Goal: Transaction & Acquisition: Purchase product/service

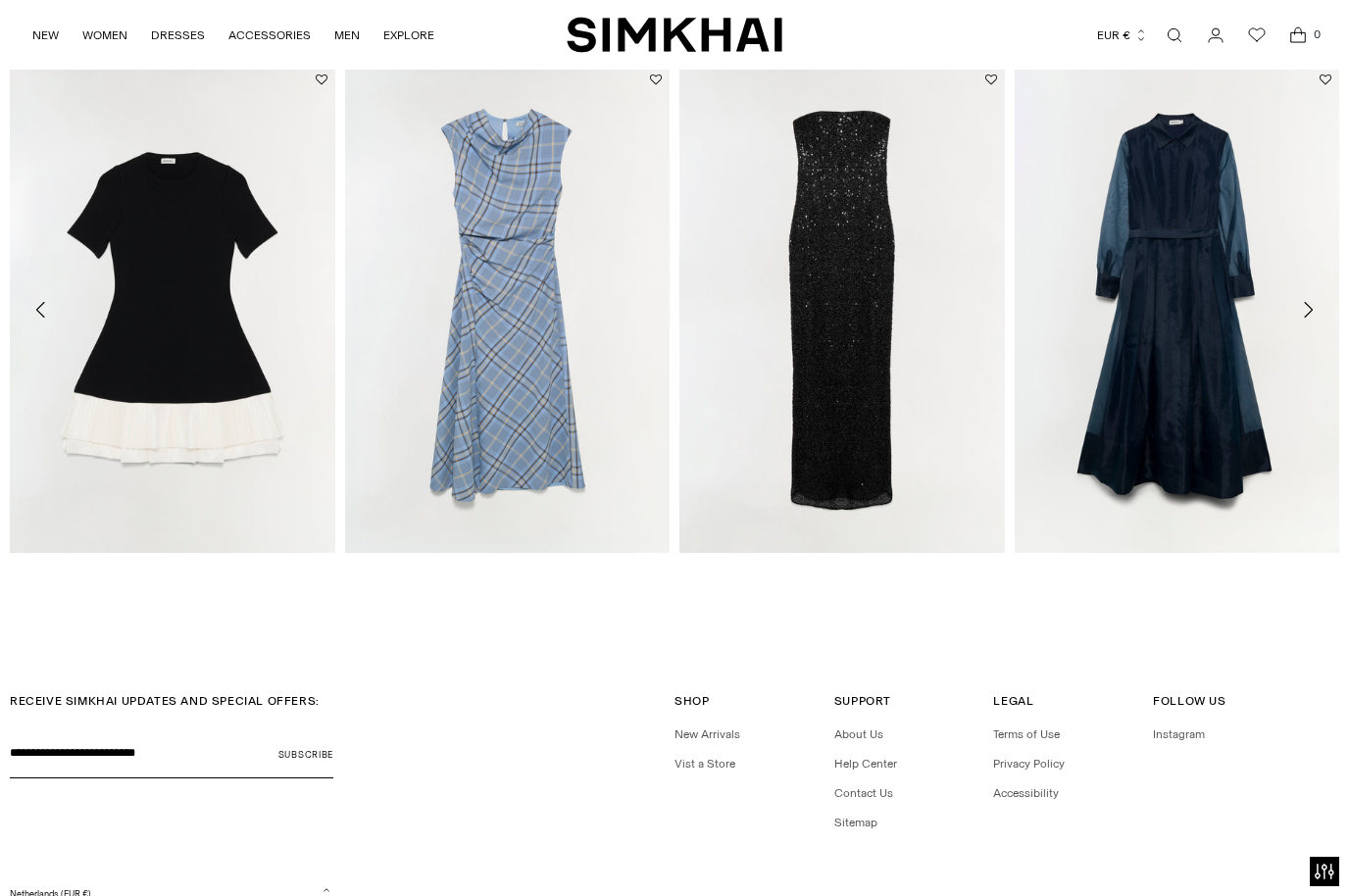
scroll to position [2802, 0]
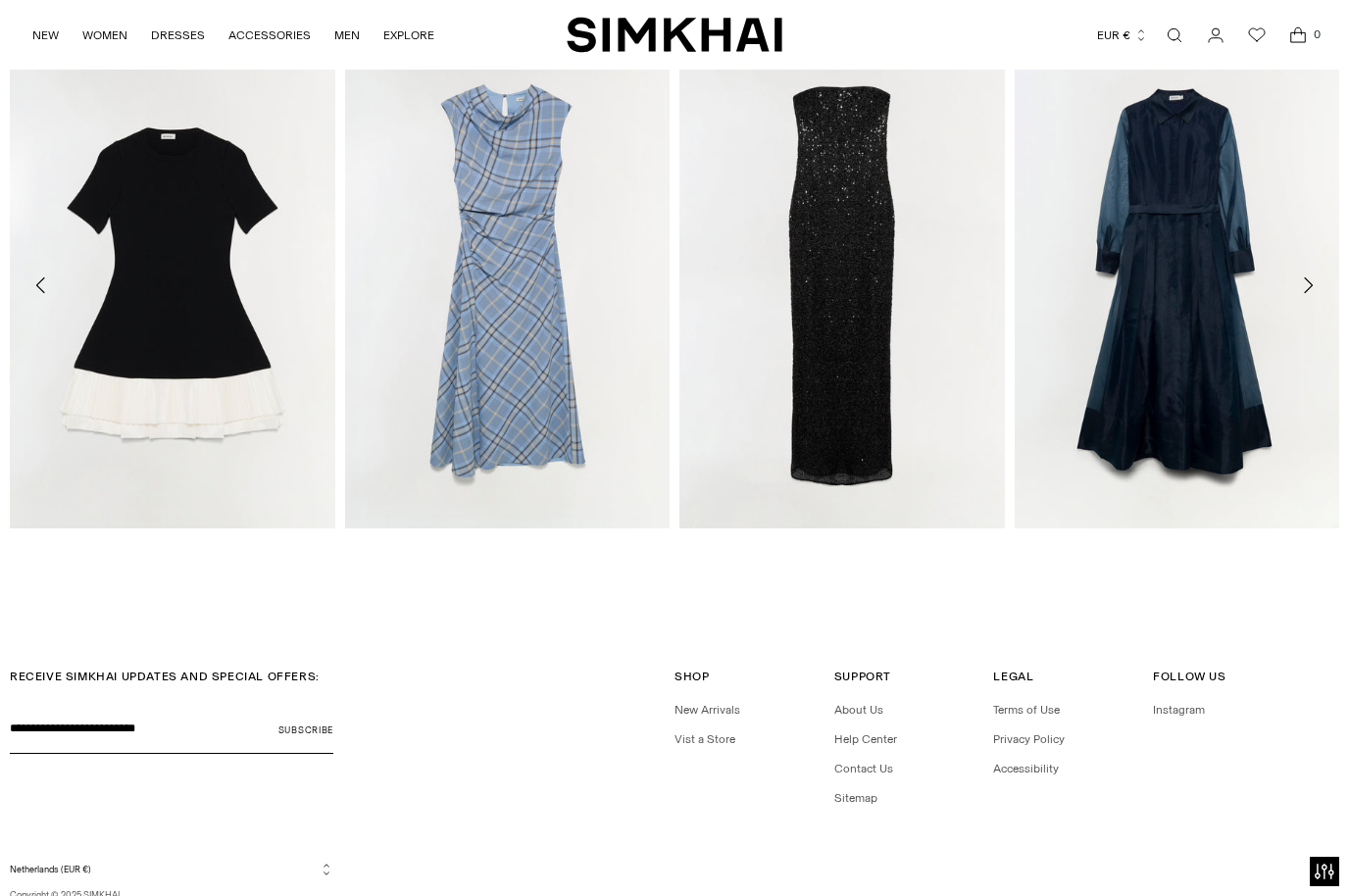
click at [70, 872] on button "Netherlands (EUR €)" at bounding box center [172, 869] width 323 height 15
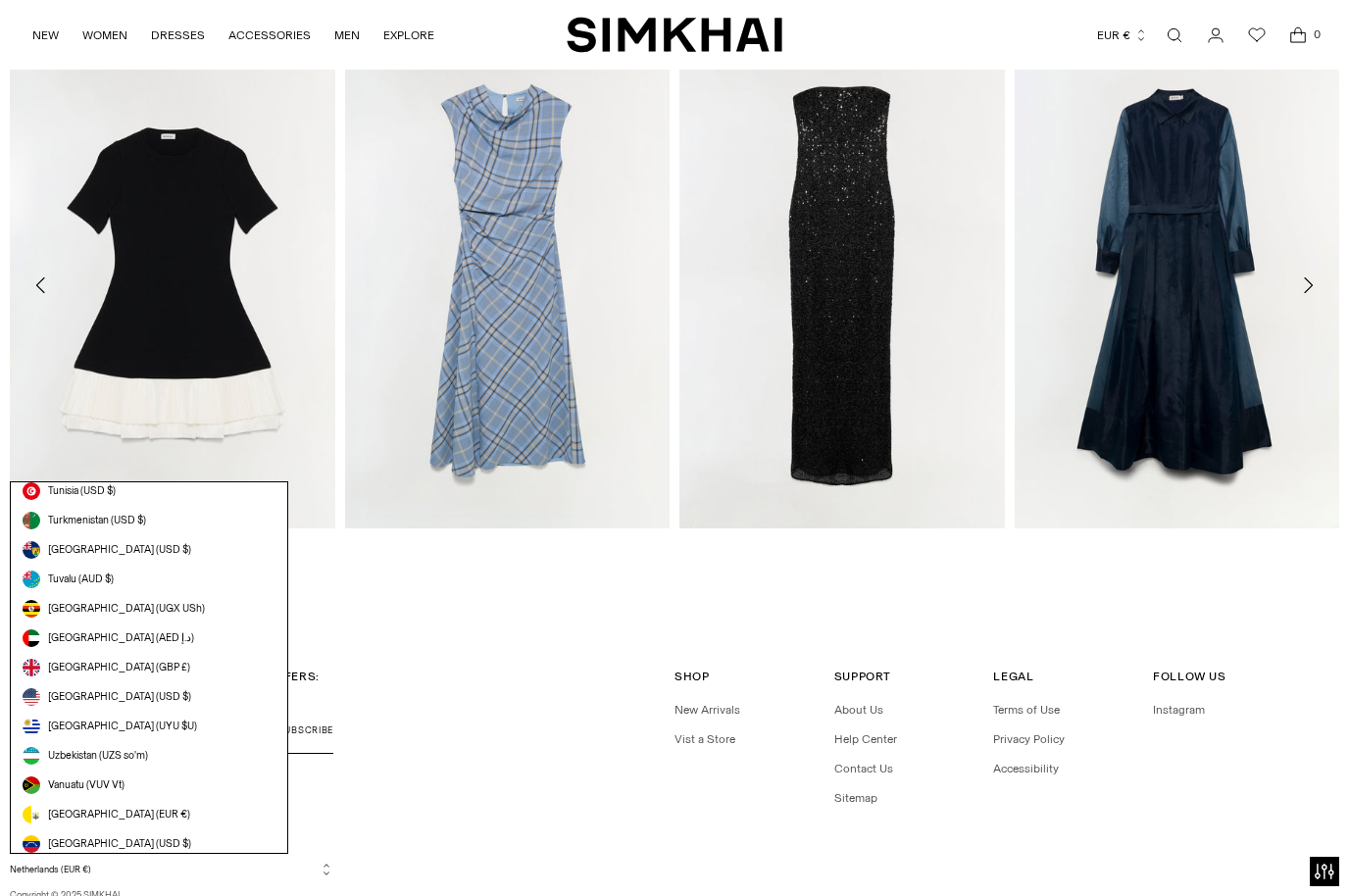
scroll to position [5421, 0]
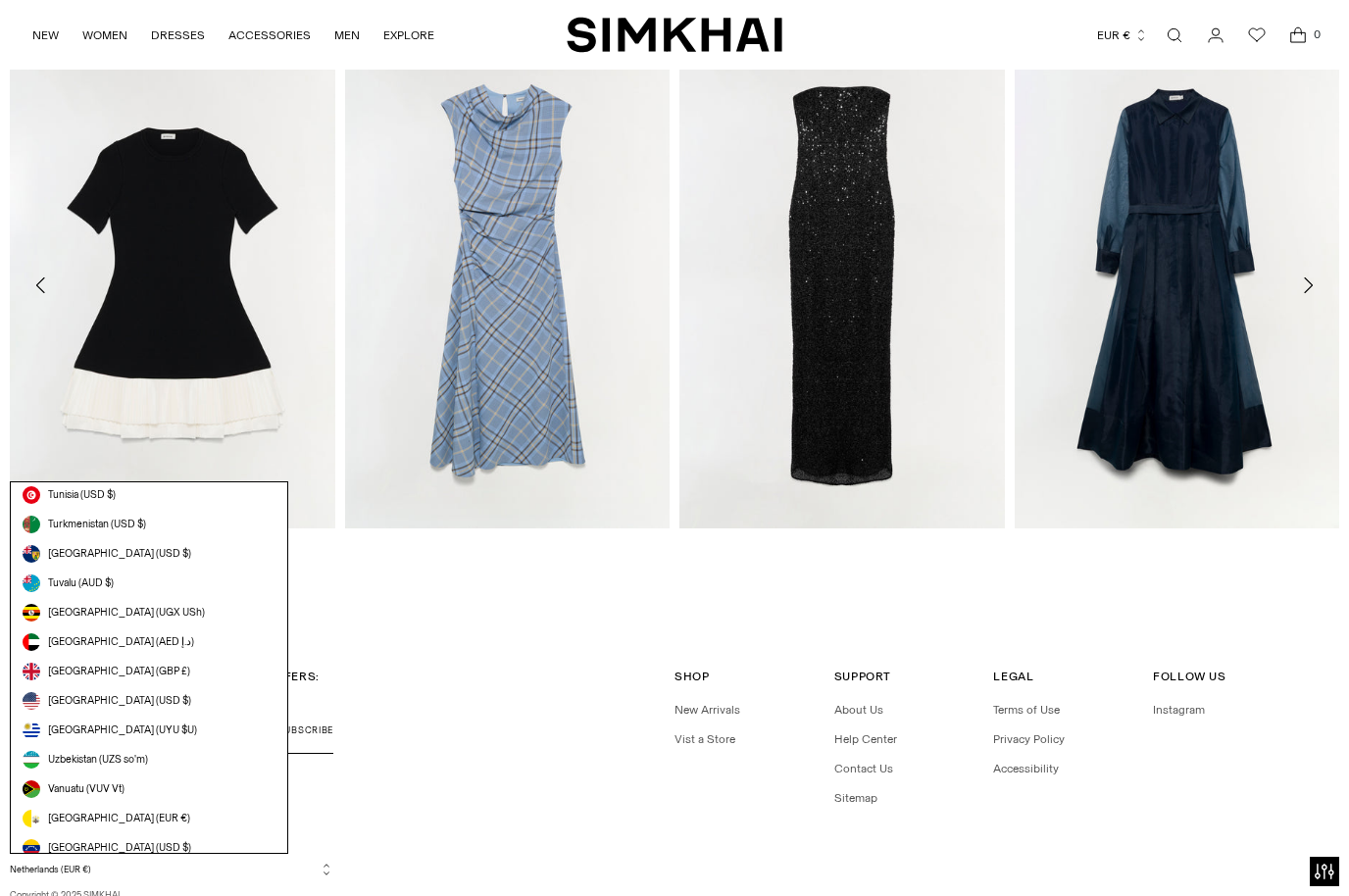
click at [152, 703] on link "[GEOGRAPHIC_DATA] (USD $)" at bounding box center [150, 701] width 253 height 18
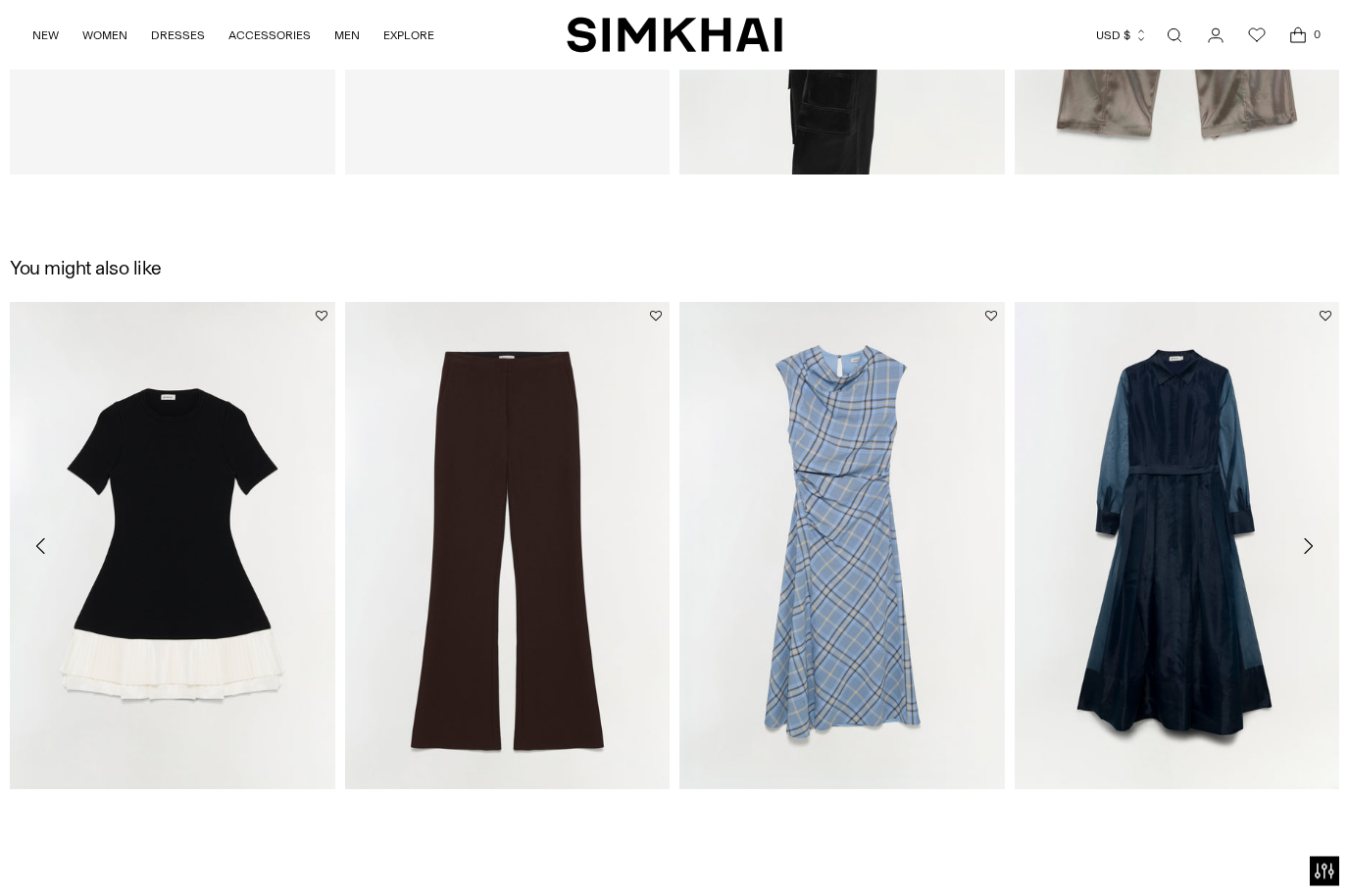
scroll to position [2802, 0]
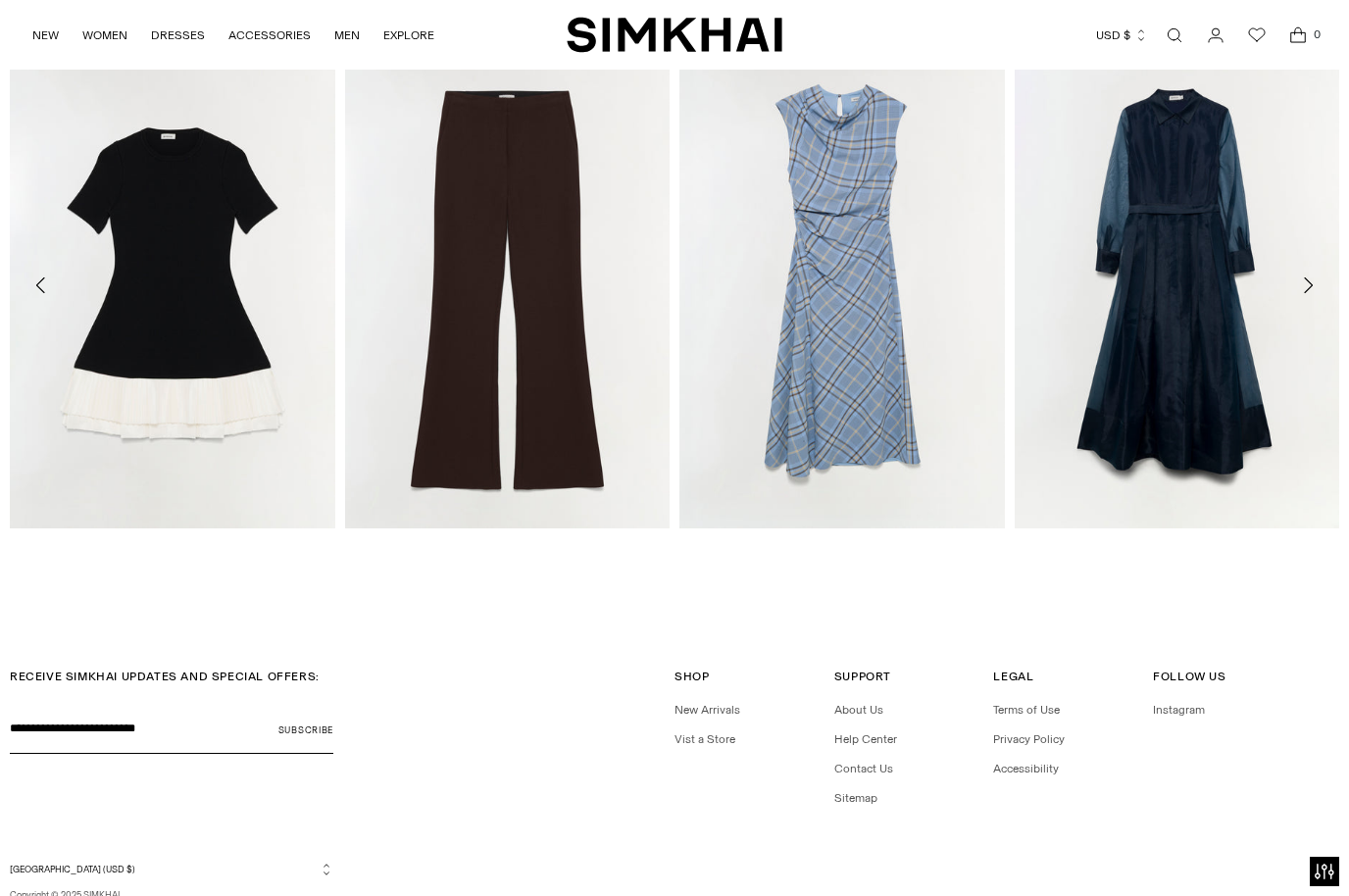
click at [94, 869] on button "United States (USD $)" at bounding box center [172, 869] width 323 height 15
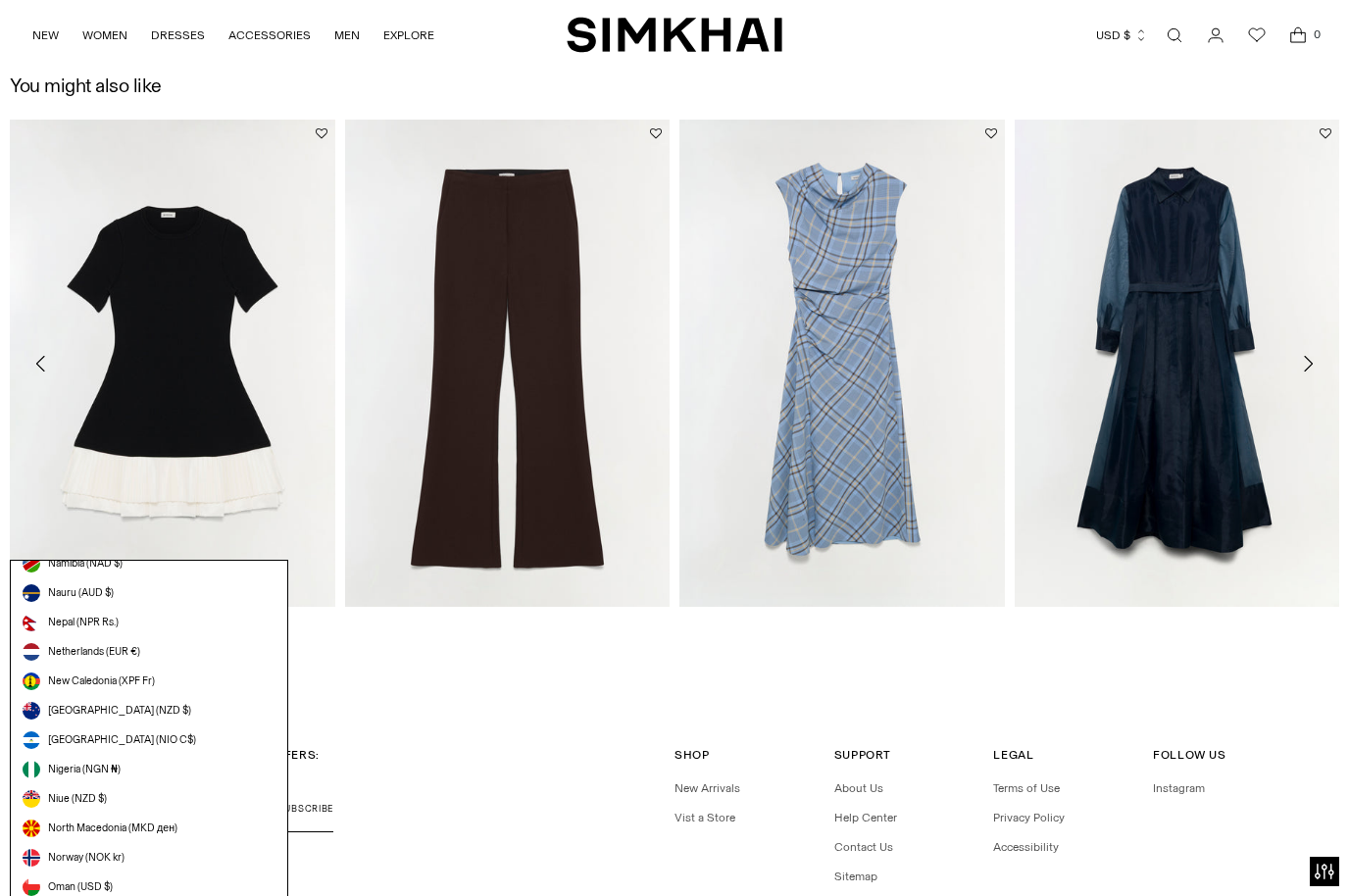
scroll to position [3752, 0]
click at [136, 661] on span "Netherlands (EUR €)" at bounding box center [94, 656] width 92 height 16
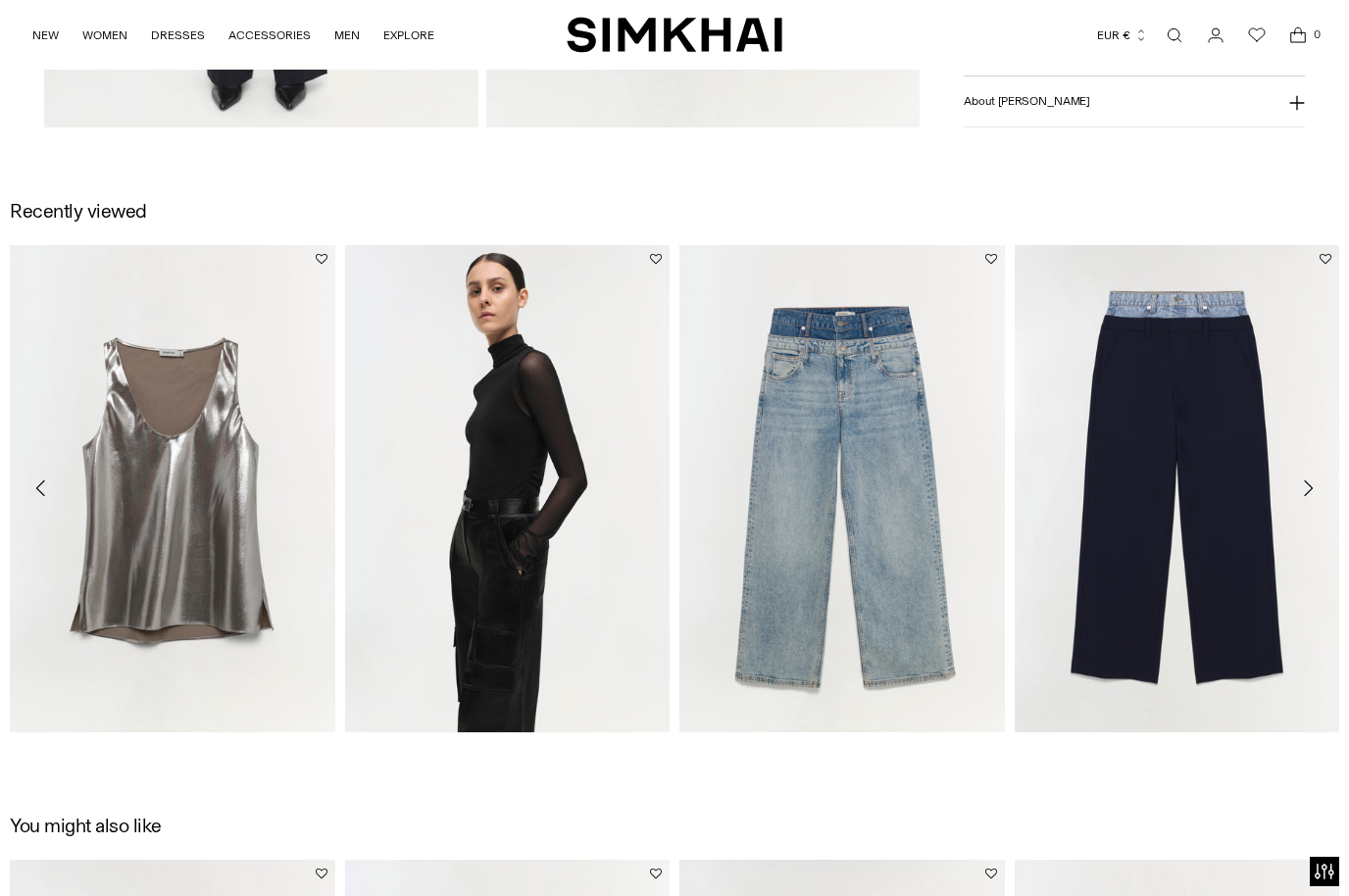
scroll to position [2013, 0]
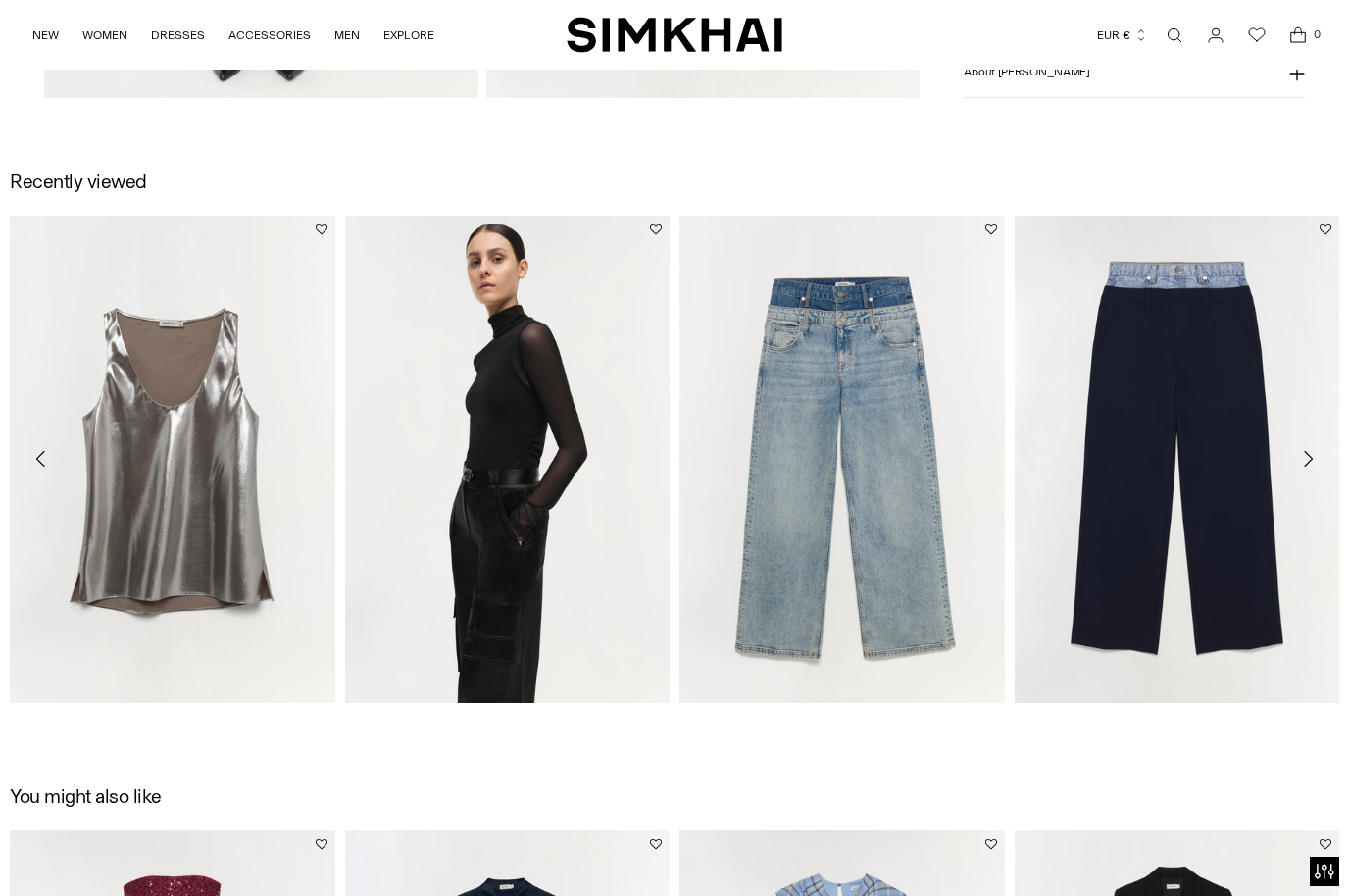
click at [1223, 720] on link "Ophelia Double Waistband Combo Pant" at bounding box center [1119, 727] width 208 height 14
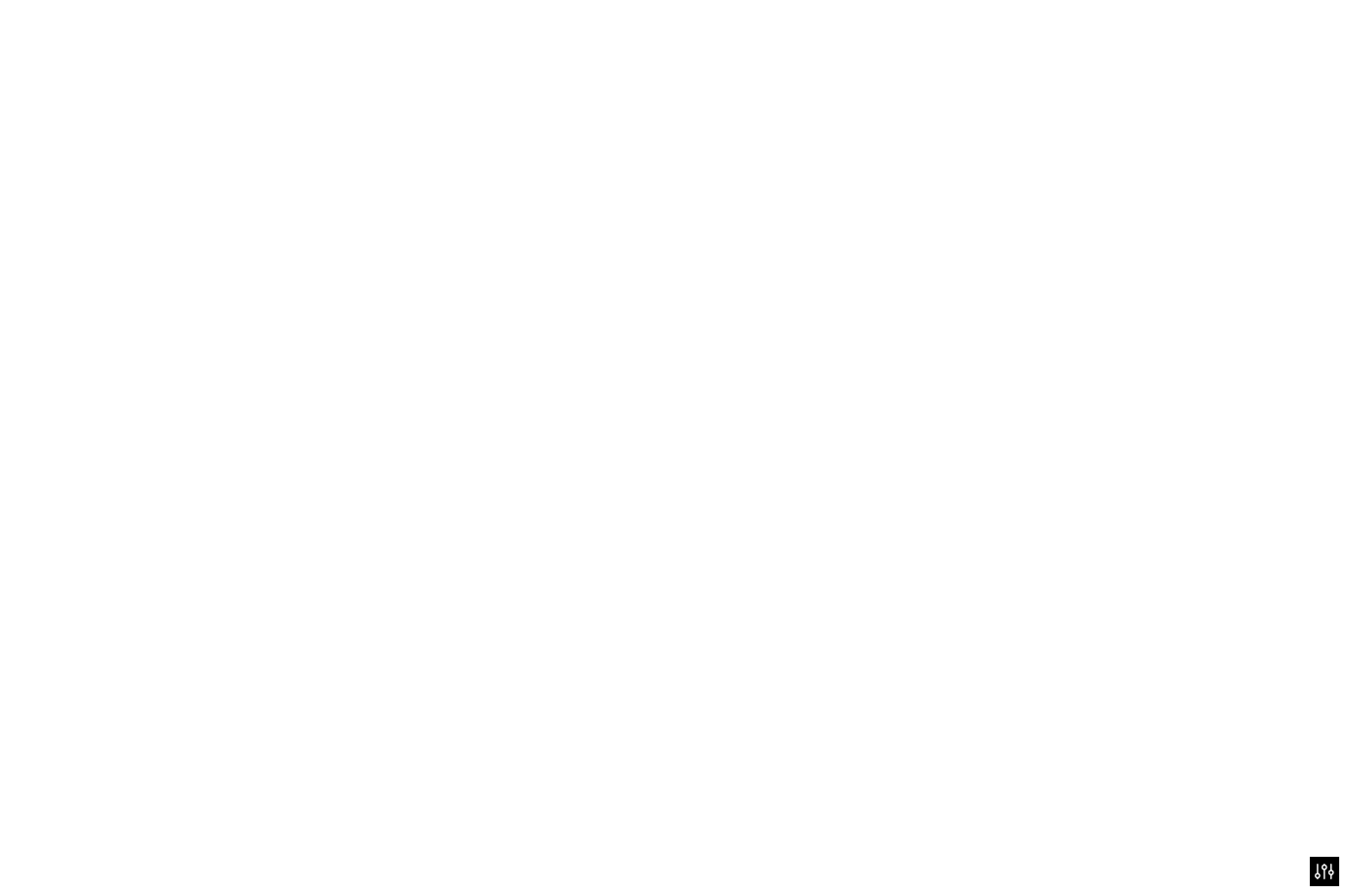
scroll to position [2081, 0]
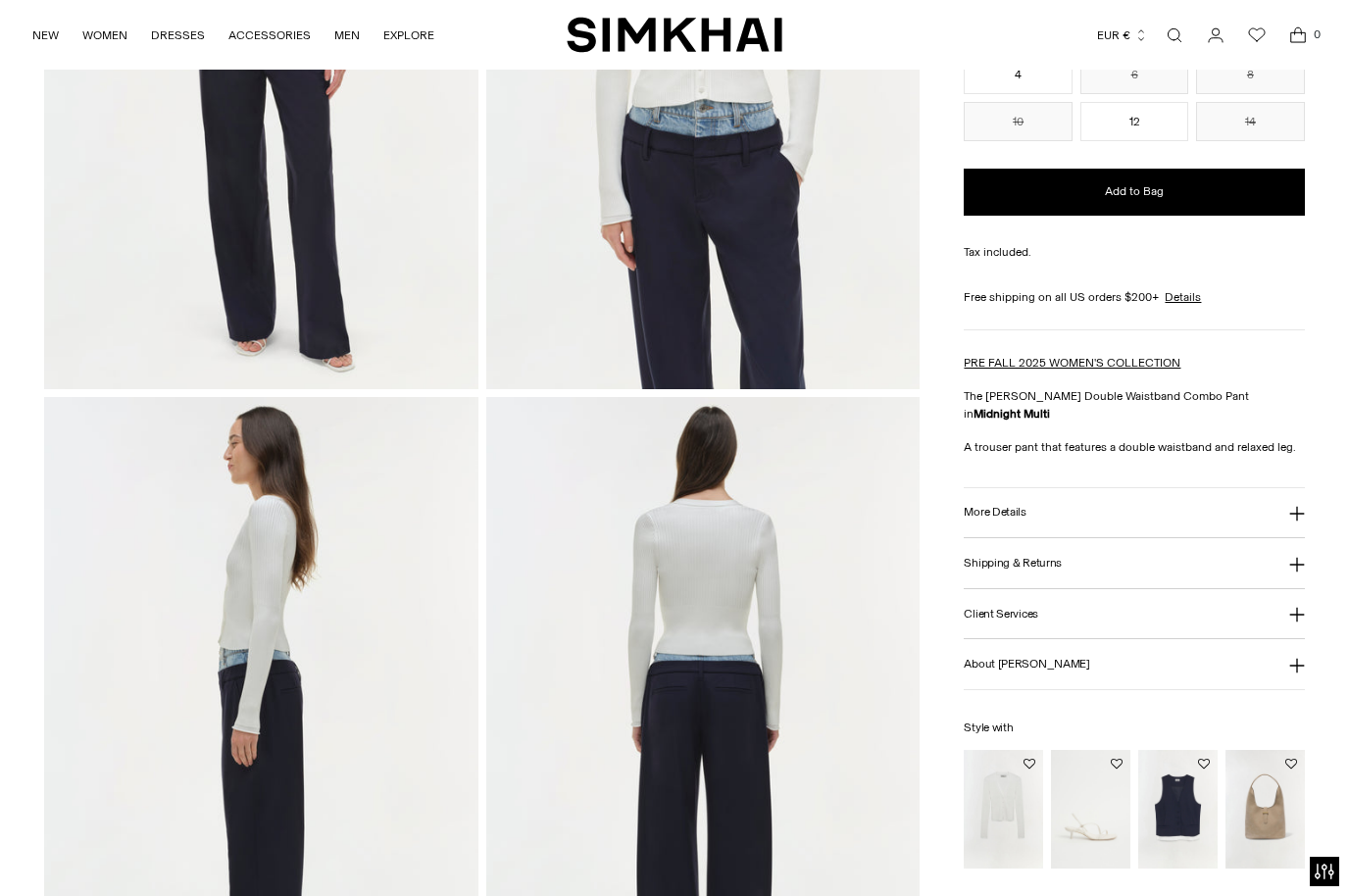
scroll to position [414, 0]
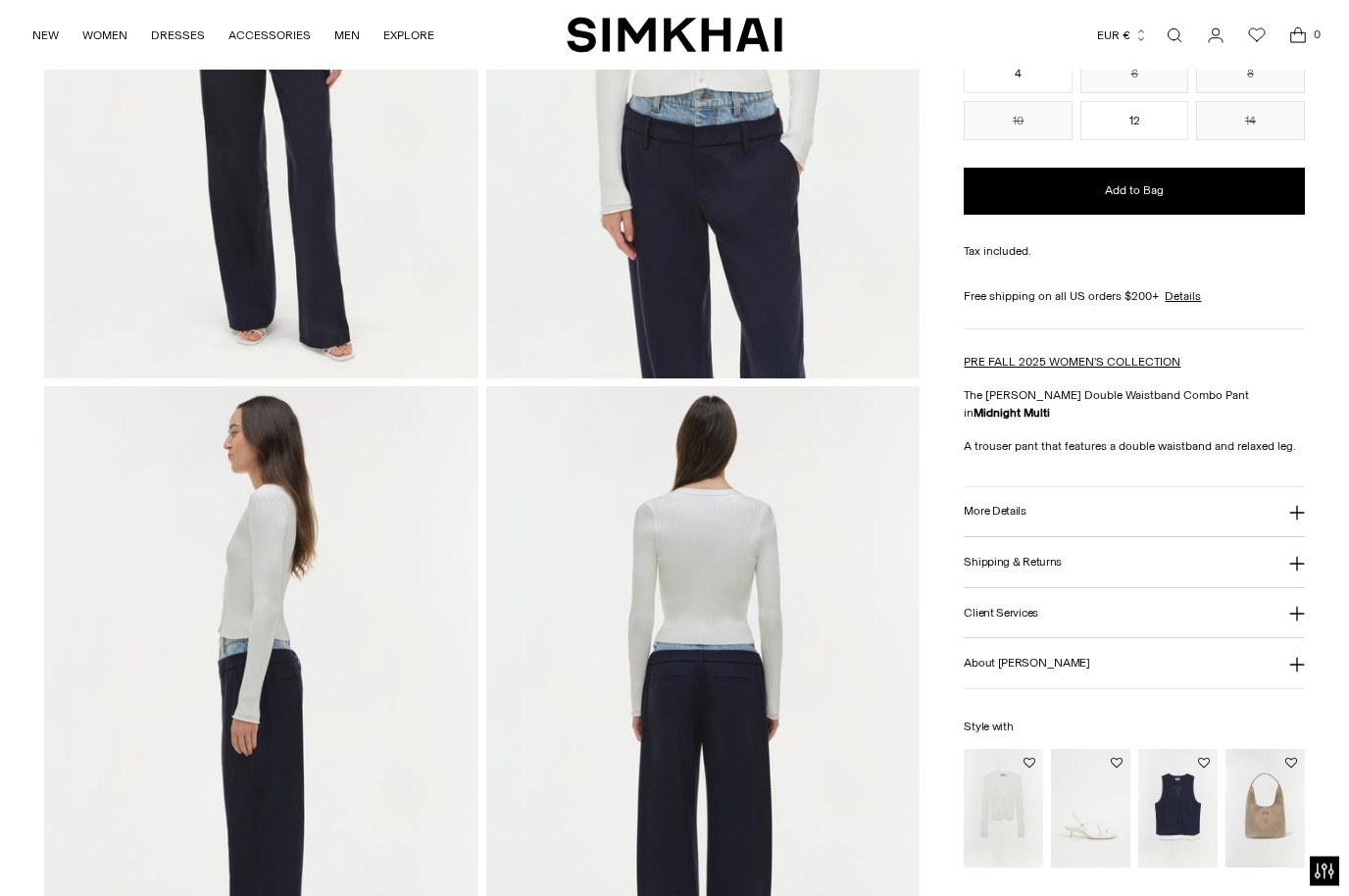
click at [1149, 503] on button "More Details" at bounding box center [1133, 513] width 340 height 50
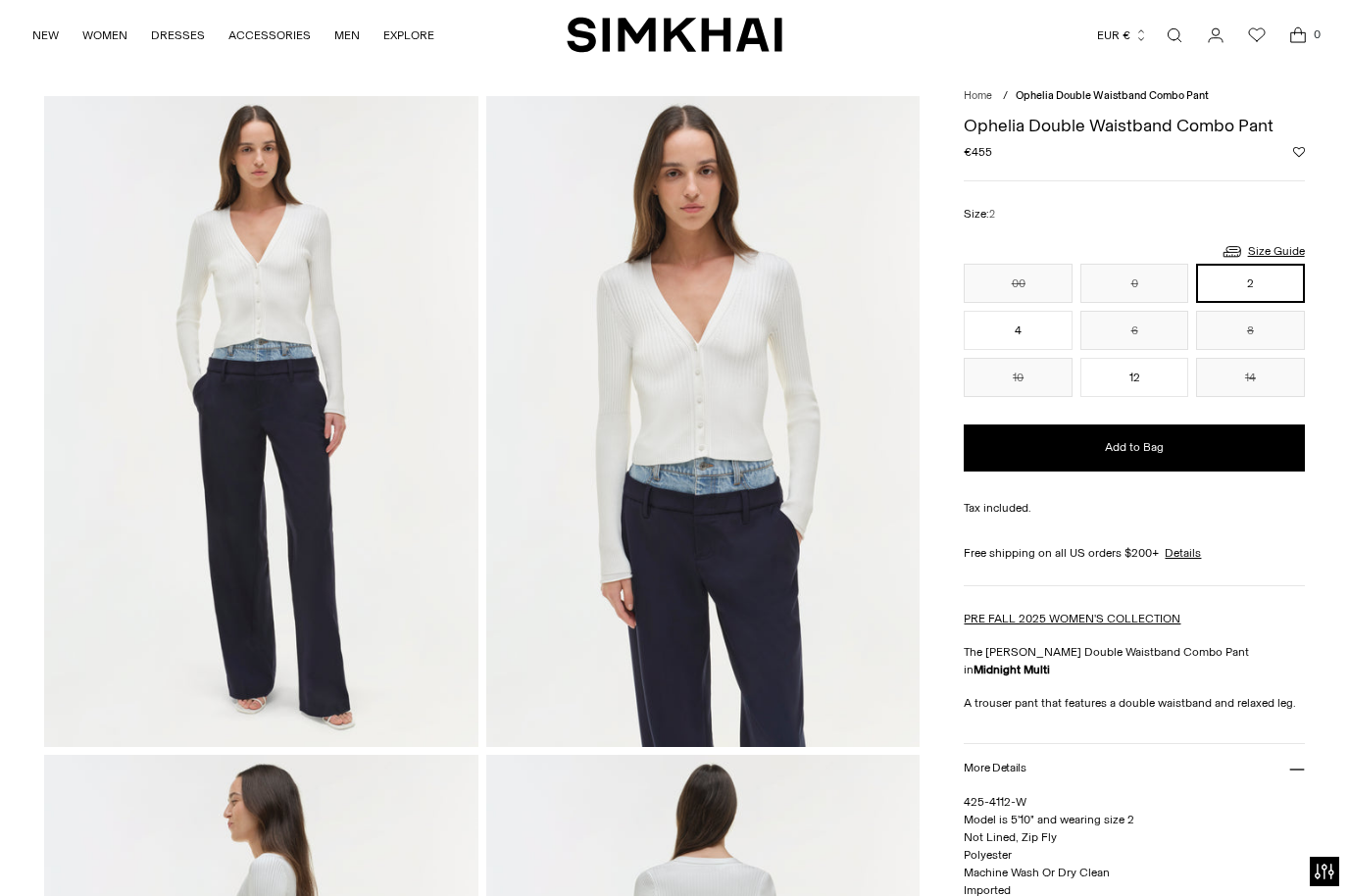
scroll to position [0, 0]
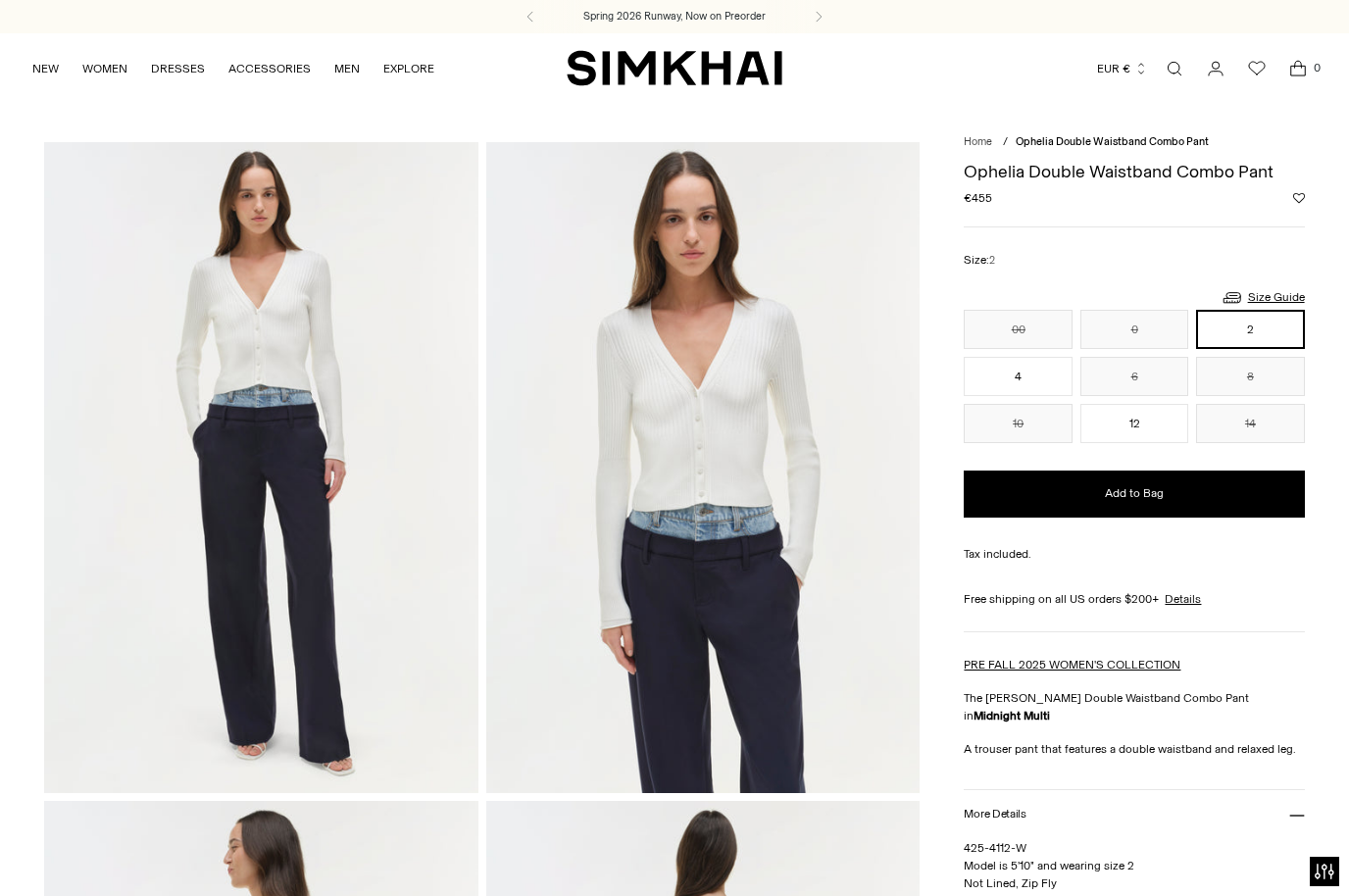
click at [1043, 375] on button "4" at bounding box center [1018, 376] width 108 height 39
click at [1303, 193] on button "Add to Wishlist" at bounding box center [1299, 199] width 12 height 12
click at [247, 471] on img at bounding box center [260, 468] width 433 height 651
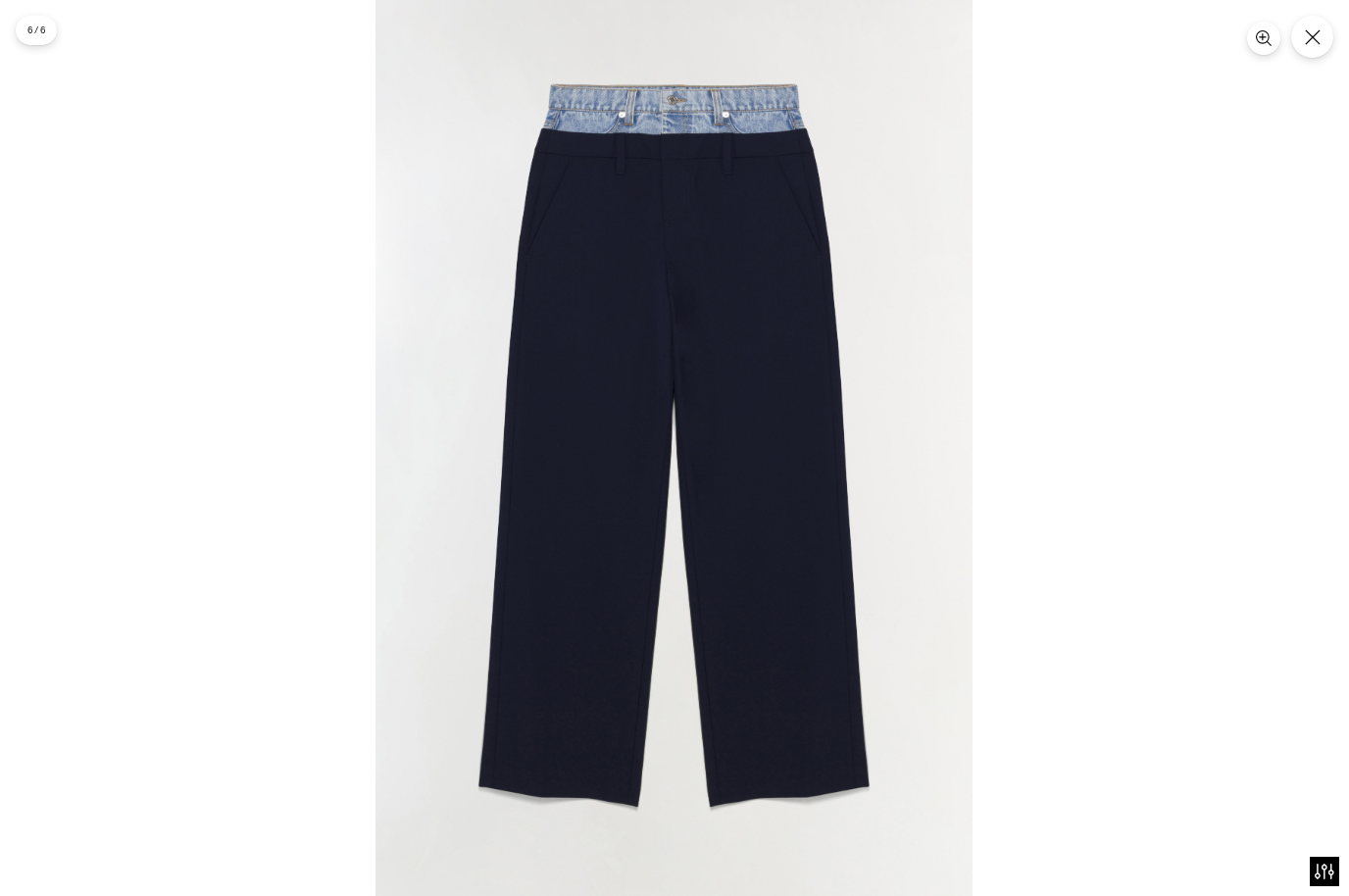
click at [1320, 37] on icon "Close" at bounding box center [1313, 37] width 16 height 16
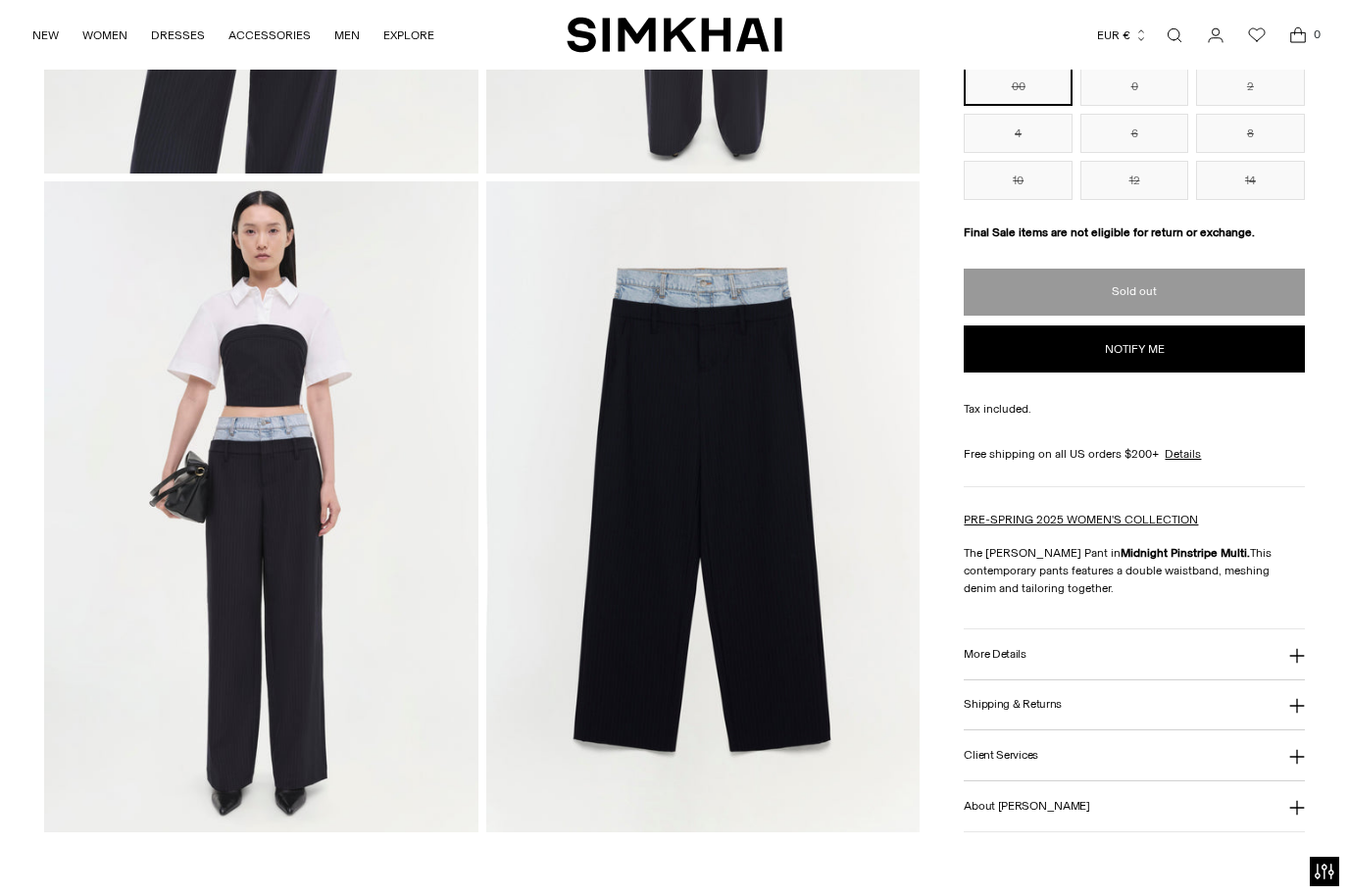
scroll to position [1278, 0]
